Goal: Transaction & Acquisition: Purchase product/service

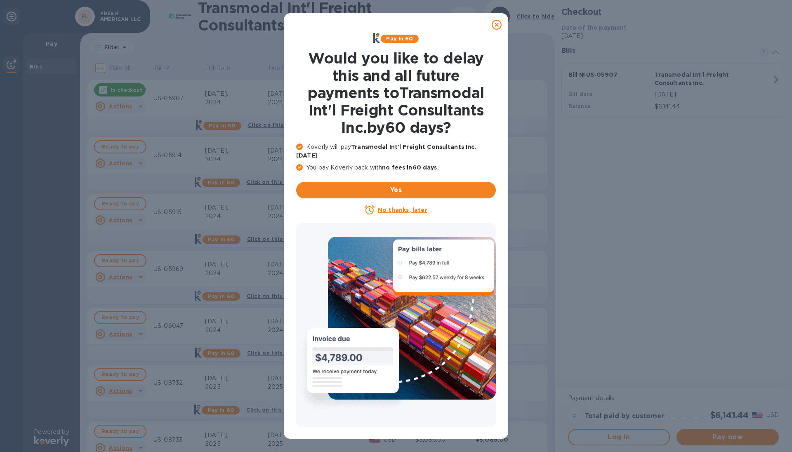
click at [495, 20] on icon at bounding box center [497, 25] width 10 height 10
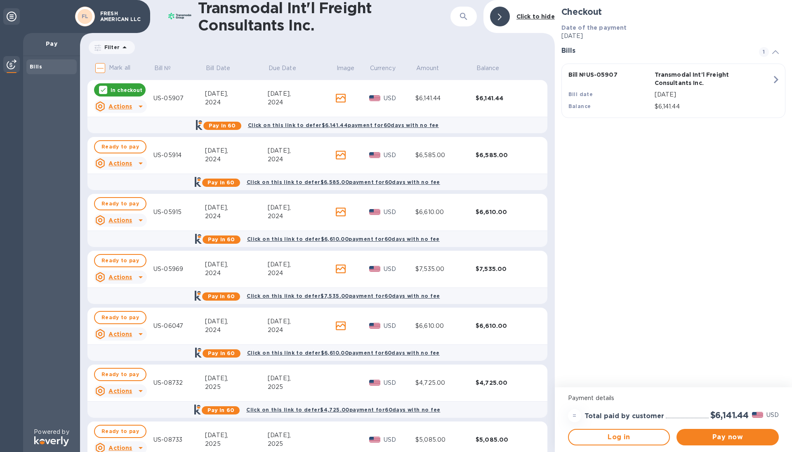
click at [129, 85] on div "In checkout" at bounding box center [120, 89] width 52 height 13
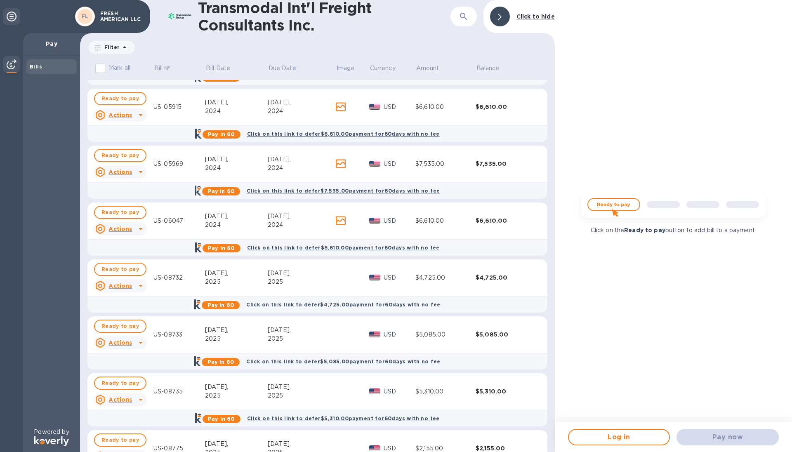
scroll to position [124, 0]
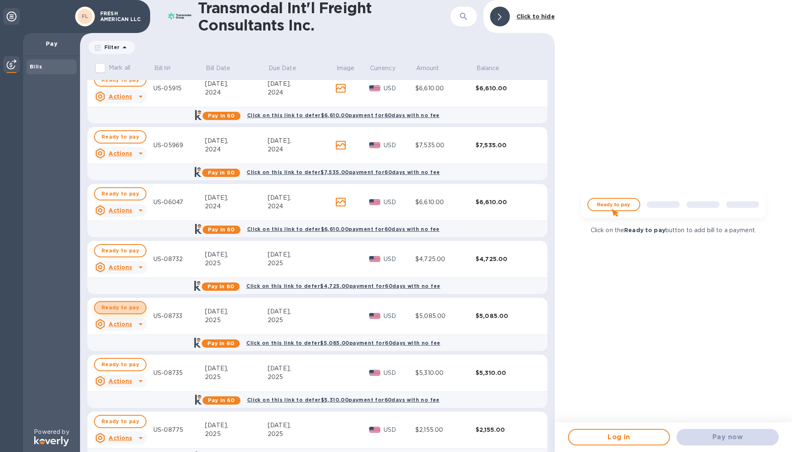
click at [133, 307] on span "Ready to pay" at bounding box center [120, 308] width 38 height 10
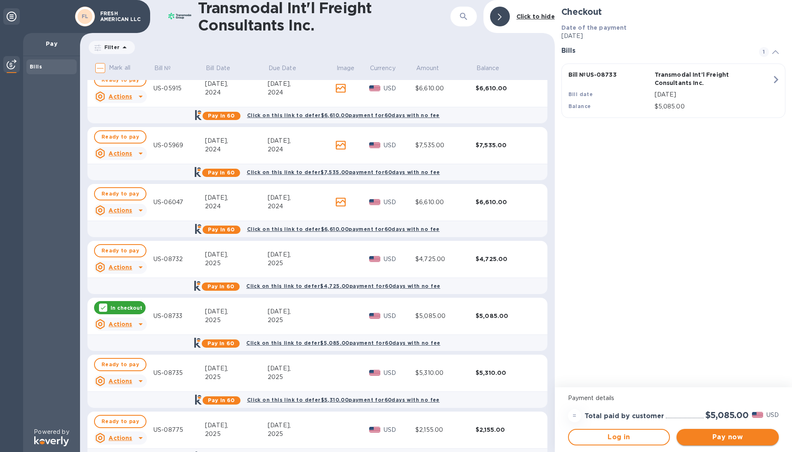
click at [717, 441] on span "Pay now" at bounding box center [727, 437] width 89 height 10
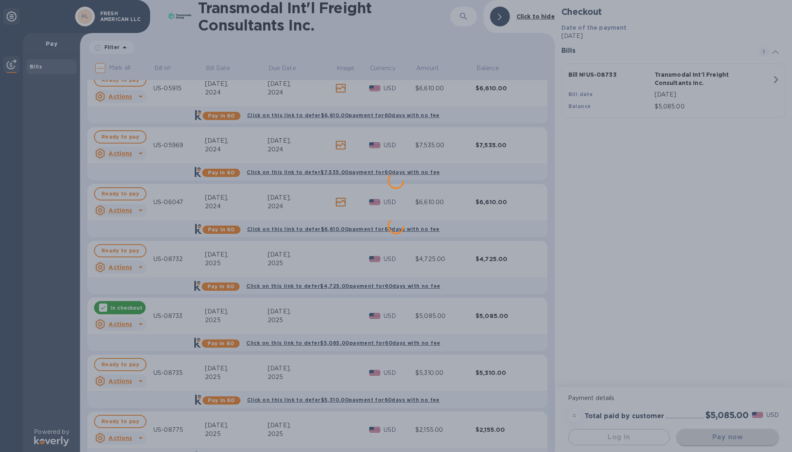
scroll to position [0, 0]
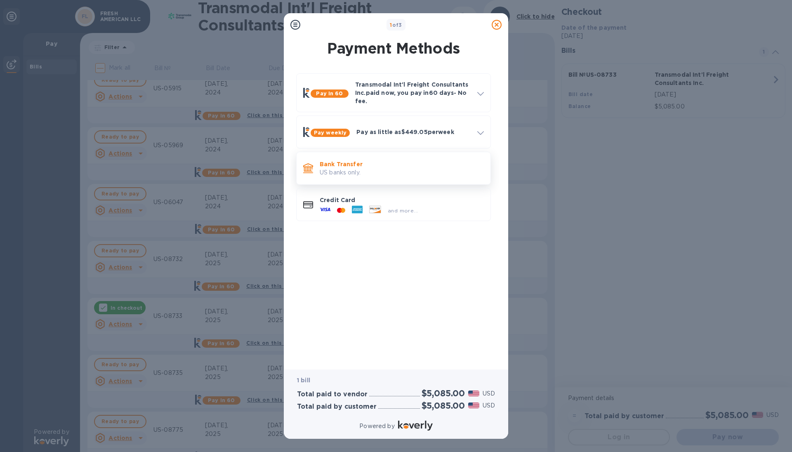
click at [359, 158] on div "Bank Transfer US banks only." at bounding box center [401, 169] width 171 height 24
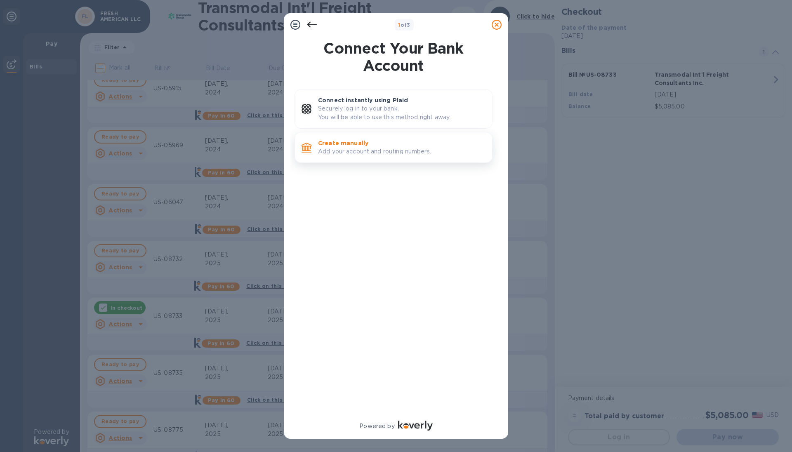
click at [381, 154] on p "Add your account and routing numbers." at bounding box center [402, 151] width 168 height 9
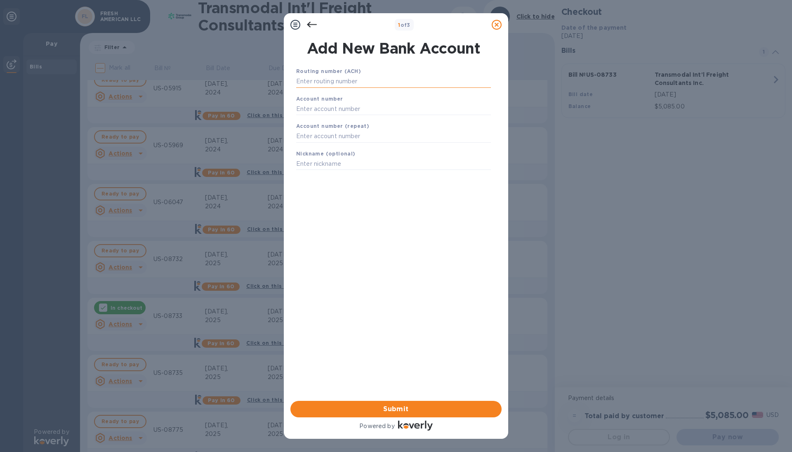
click at [375, 83] on input "text" at bounding box center [393, 81] width 195 height 12
click at [347, 82] on input "text" at bounding box center [393, 81] width 195 height 12
type input "021000021"
click at [342, 118] on input "text" at bounding box center [393, 119] width 195 height 12
type input "579057780"
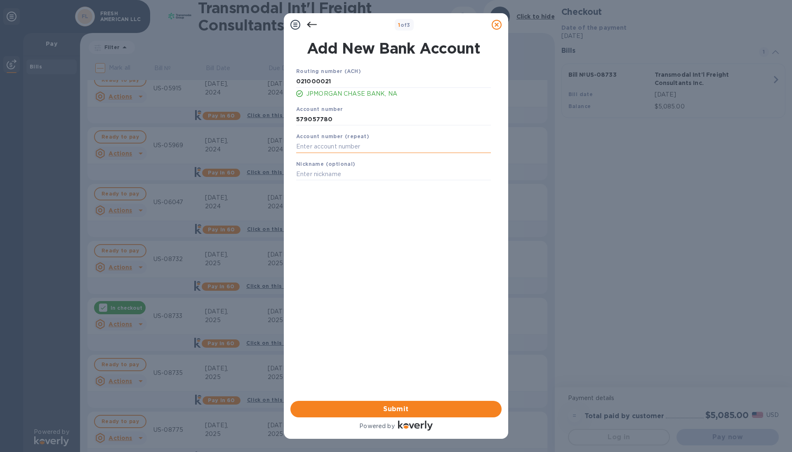
click at [335, 149] on input "text" at bounding box center [393, 147] width 195 height 12
type input "579057780"
click at [329, 173] on input "text" at bounding box center [393, 174] width 195 height 12
type input "Fresh American"
click at [328, 266] on div "Routing number (ACH) [US_BANK_ROUTING_MICR] JPMORGAN CHASE BANK, NA Account num…" at bounding box center [393, 223] width 211 height 326
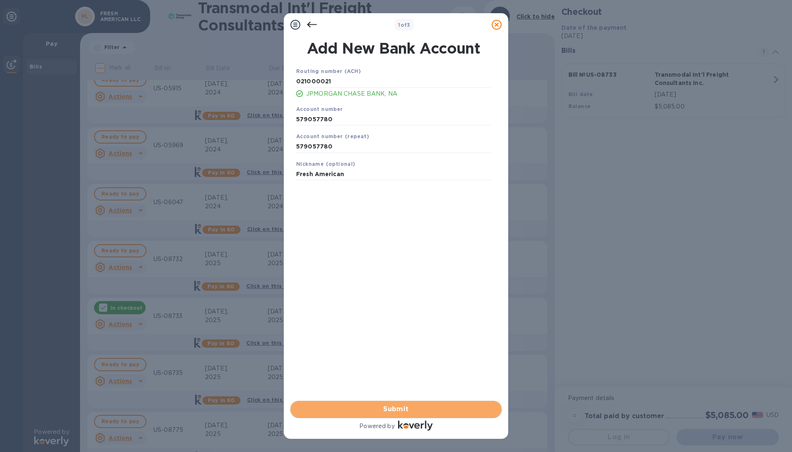
click at [386, 404] on span "Submit" at bounding box center [396, 409] width 198 height 10
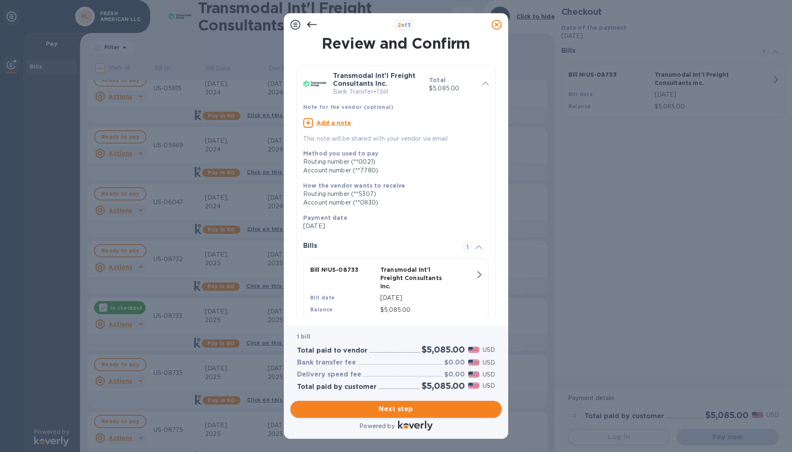
click at [398, 406] on span "Next step" at bounding box center [396, 409] width 198 height 10
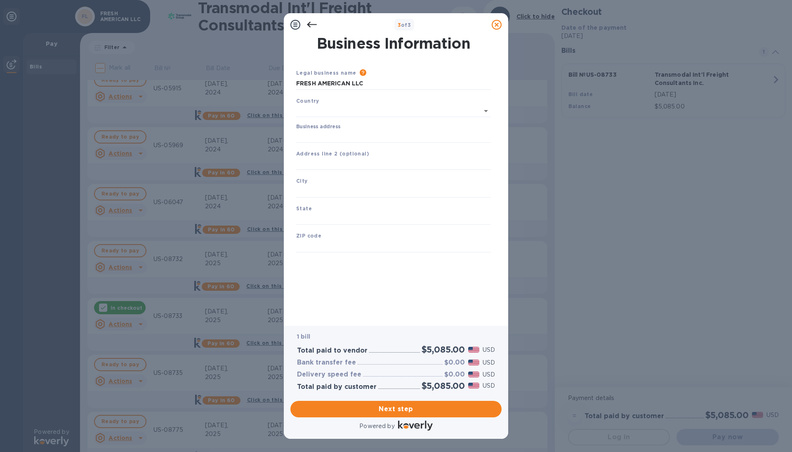
type input "[GEOGRAPHIC_DATA]"
click at [357, 133] on input "Business address" at bounding box center [393, 135] width 195 height 12
click at [361, 137] on input "Business address" at bounding box center [393, 135] width 195 height 12
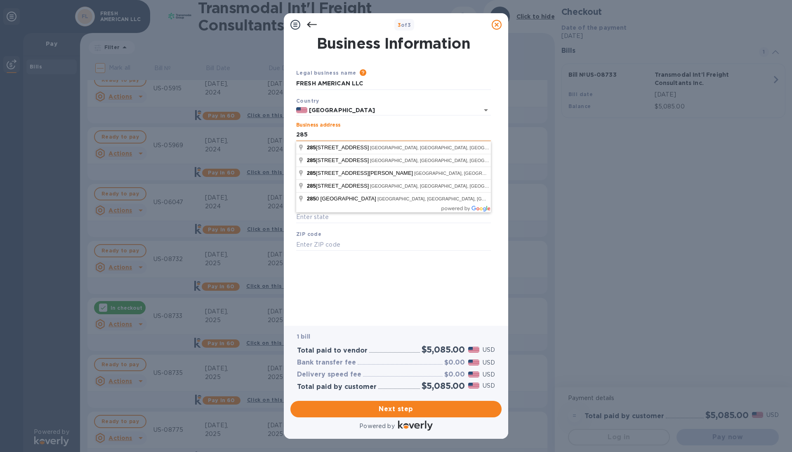
click at [332, 135] on input "285" at bounding box center [393, 135] width 195 height 12
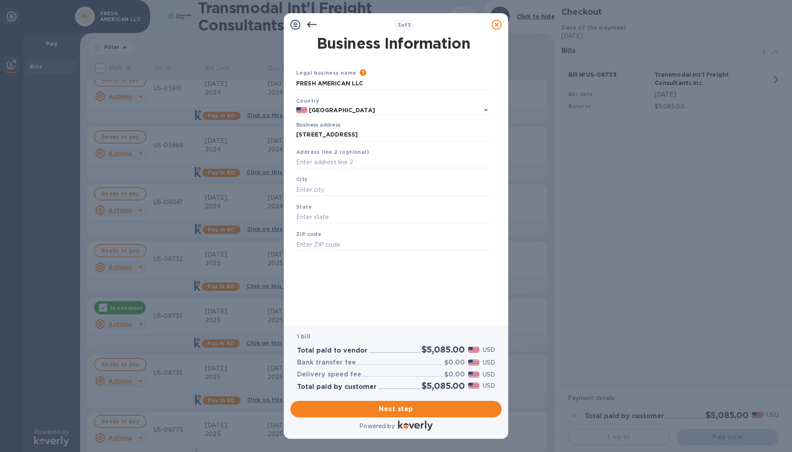
type input "[STREET_ADDRESS]"
type input "[GEOGRAPHIC_DATA]"
type input "NJ"
type input "08512"
drag, startPoint x: 343, startPoint y: 191, endPoint x: 265, endPoint y: 182, distance: 78.5
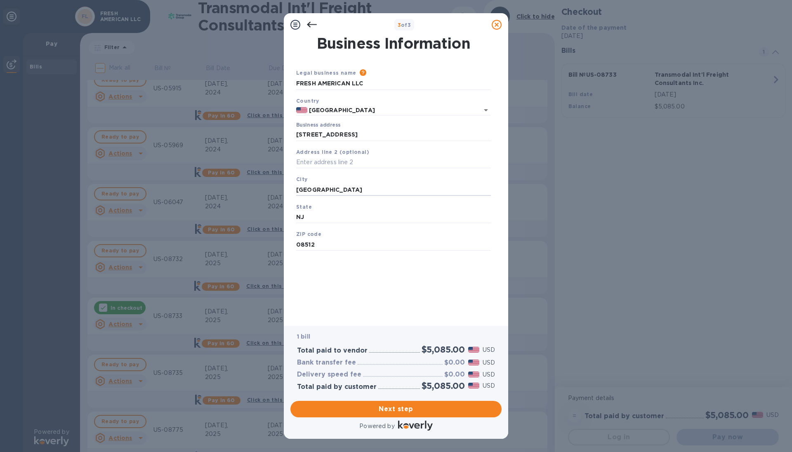
click at [265, 182] on div "3 of 3 Business Information Legal business name Please provide the legal name t…" at bounding box center [396, 226] width 792 height 452
type input "Cranbury"
click at [412, 297] on div "Business Information Legal business name Please provide the legal name that app…" at bounding box center [396, 175] width 203 height 278
click at [407, 409] on span "Next step" at bounding box center [396, 409] width 198 height 10
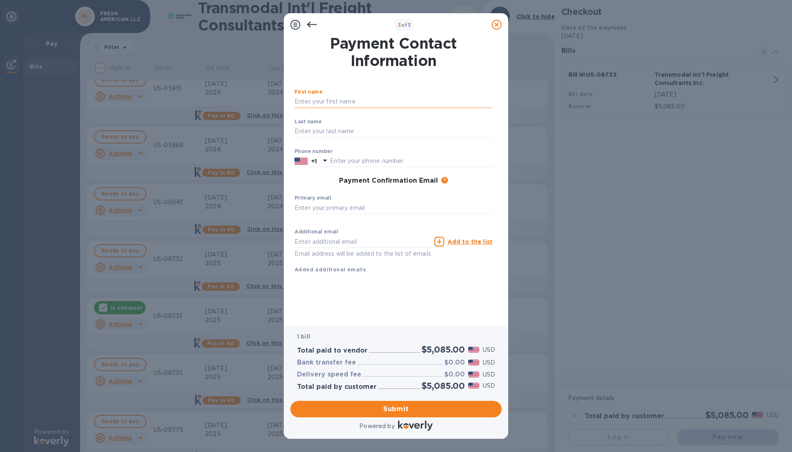
click at [340, 99] on input "text" at bounding box center [394, 102] width 198 height 12
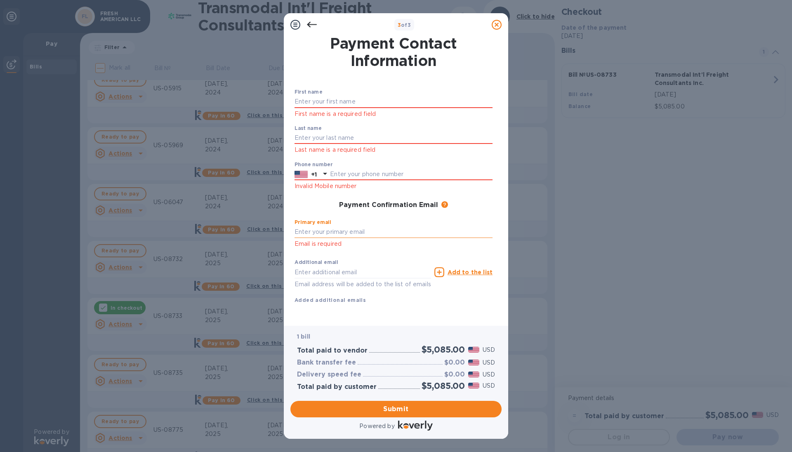
click at [349, 206] on div "First name First name is a required field Last name Last name is a required fie…" at bounding box center [393, 197] width 205 height 222
type input "[EMAIL_ADDRESS][DOMAIN_NAME]"
click at [345, 99] on input "text" at bounding box center [394, 102] width 198 height 12
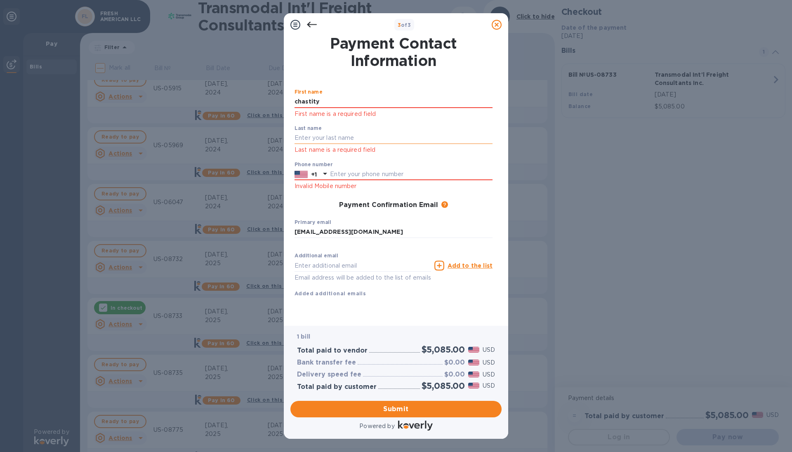
type input "chastity"
click at [380, 138] on div "Last name Last name is a required field" at bounding box center [394, 140] width 198 height 30
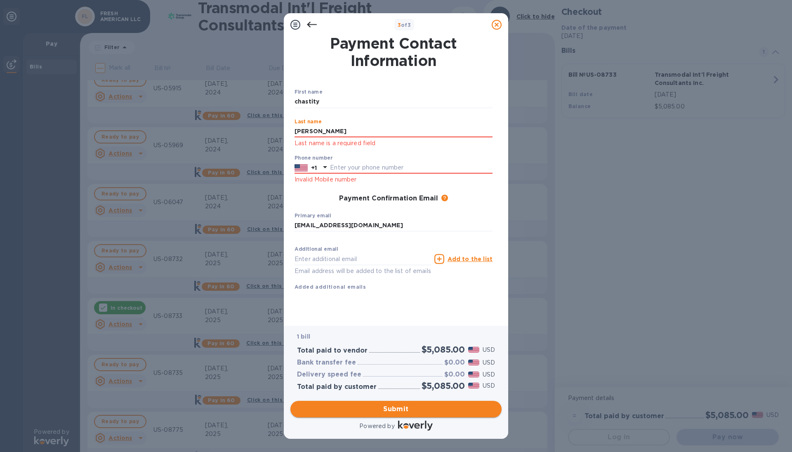
type input "[PERSON_NAME]"
click at [399, 408] on span "Submit" at bounding box center [396, 409] width 198 height 10
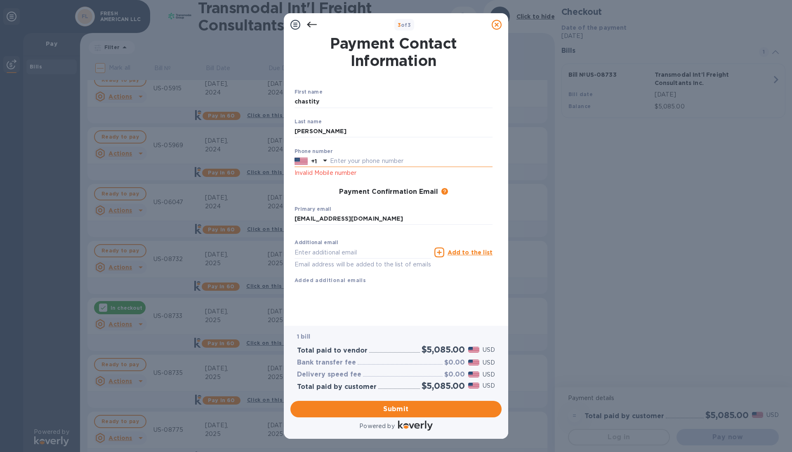
click at [355, 165] on input "text" at bounding box center [411, 161] width 163 height 12
click at [368, 160] on input "text" at bounding box center [411, 161] width 163 height 12
type input "8009827210"
click at [389, 178] on p "Invalid Mobile number" at bounding box center [394, 172] width 198 height 9
click at [403, 408] on span "Submit" at bounding box center [396, 409] width 198 height 10
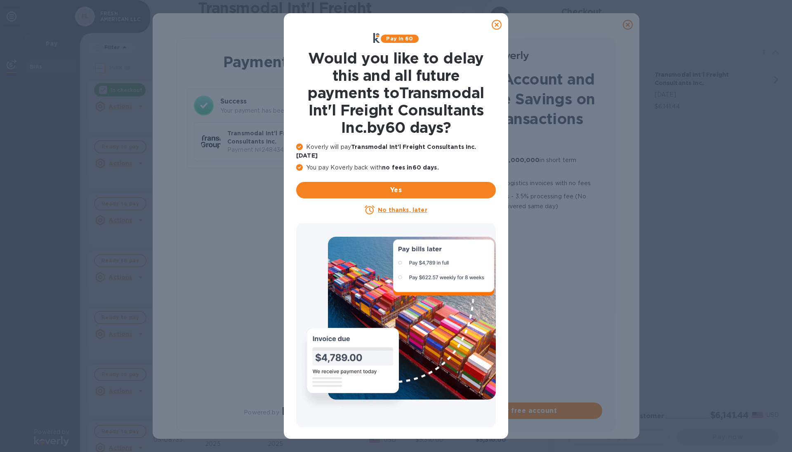
click at [499, 24] on icon at bounding box center [497, 25] width 10 height 10
